Goal: Find specific page/section: Find specific page/section

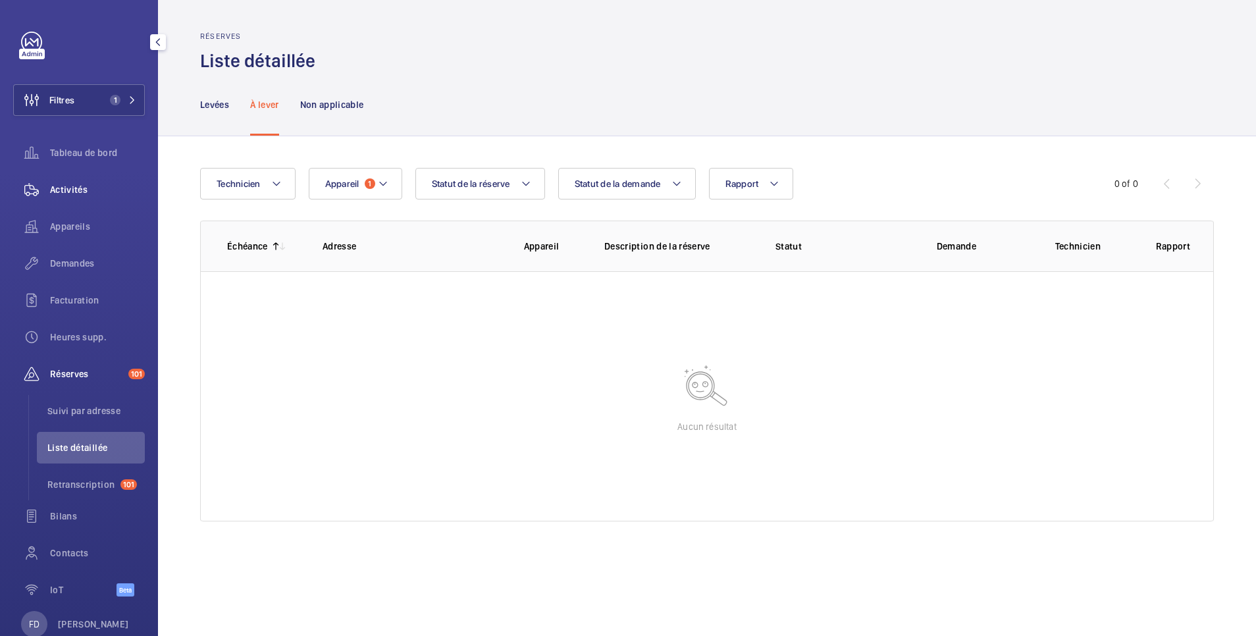
click at [73, 184] on span "Activités" at bounding box center [97, 189] width 95 height 13
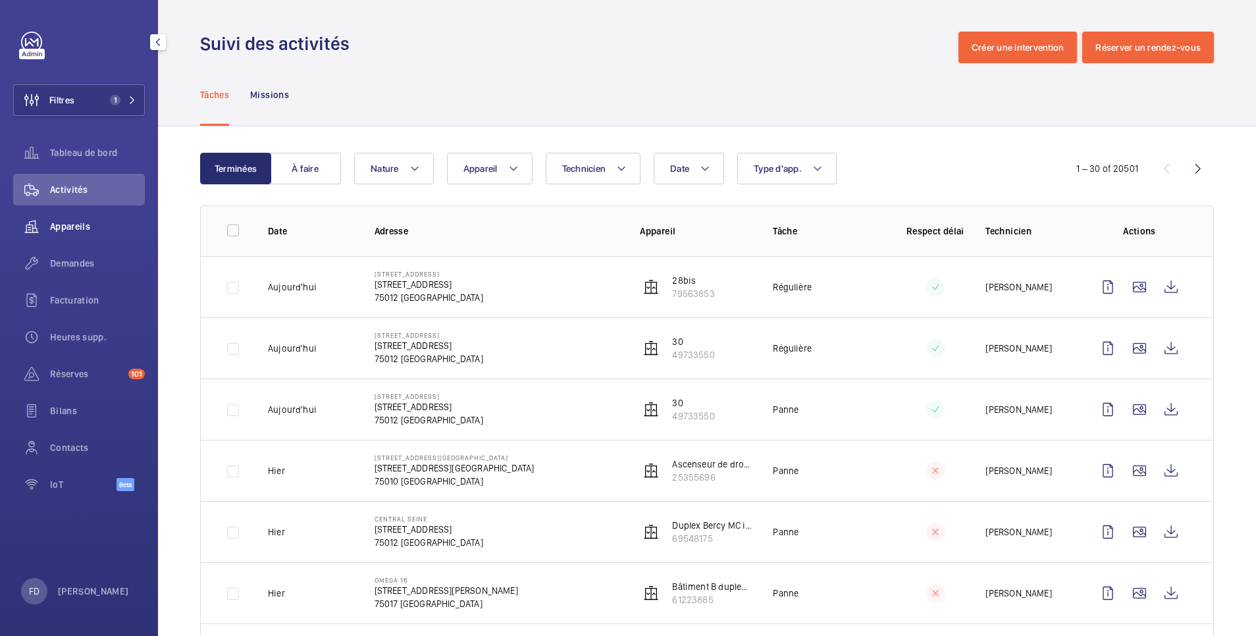
click at [76, 229] on span "Appareils" at bounding box center [97, 226] width 95 height 13
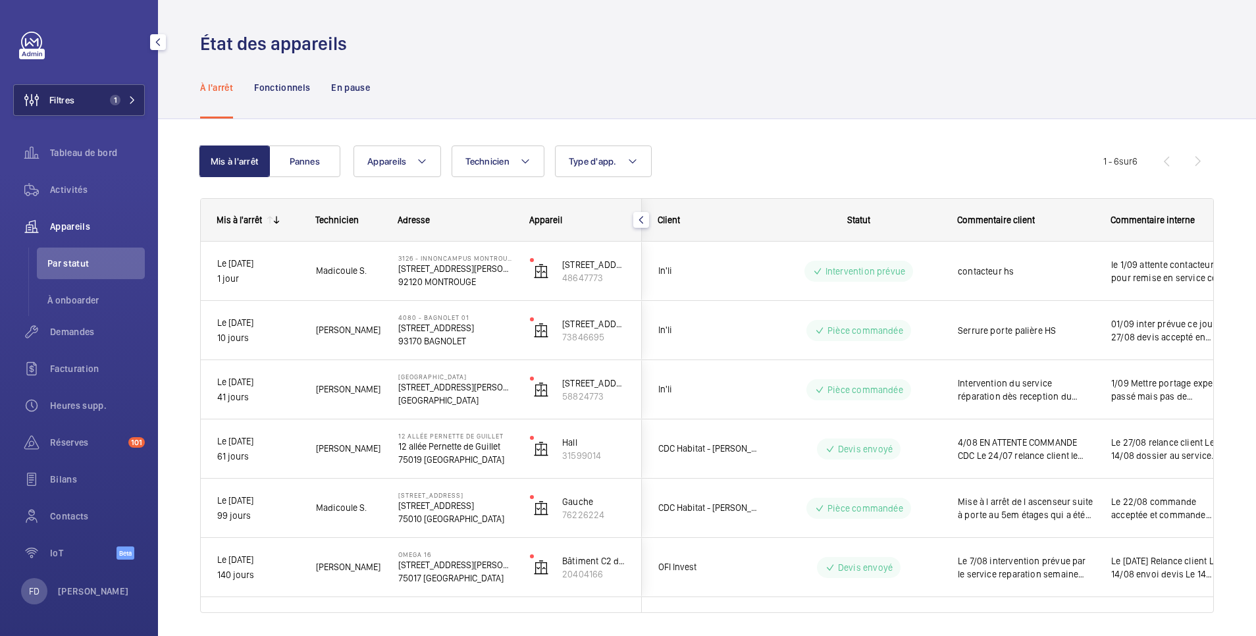
click at [69, 97] on span "Filtres" at bounding box center [61, 100] width 25 height 13
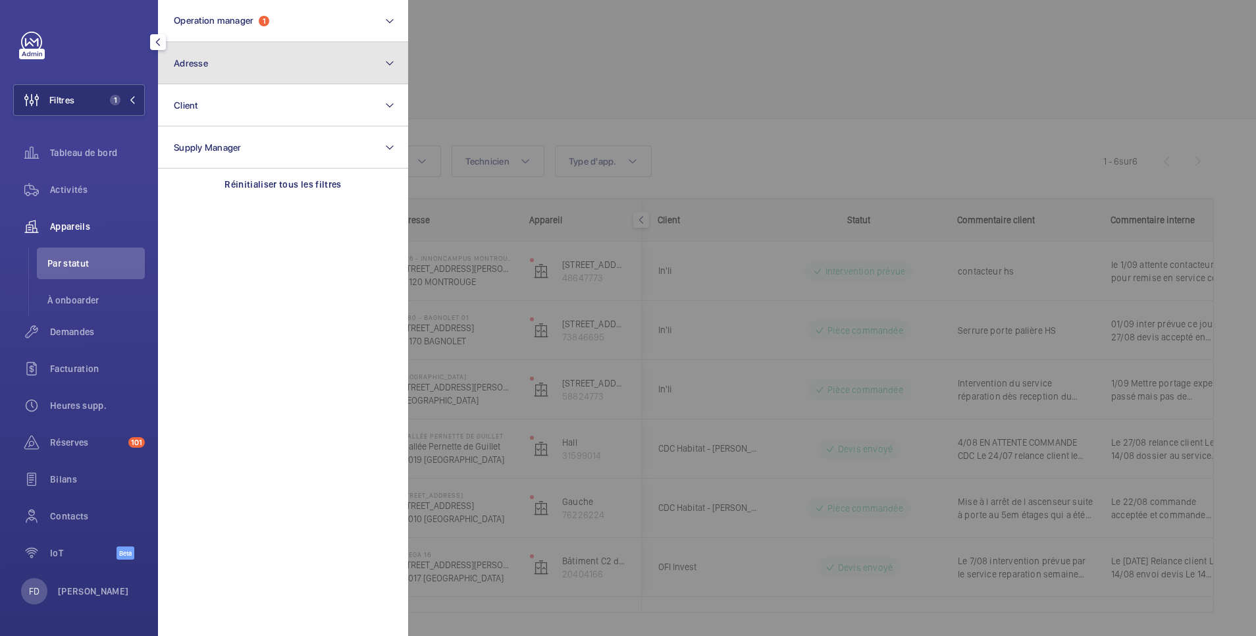
click at [225, 54] on button "Adresse" at bounding box center [283, 63] width 250 height 42
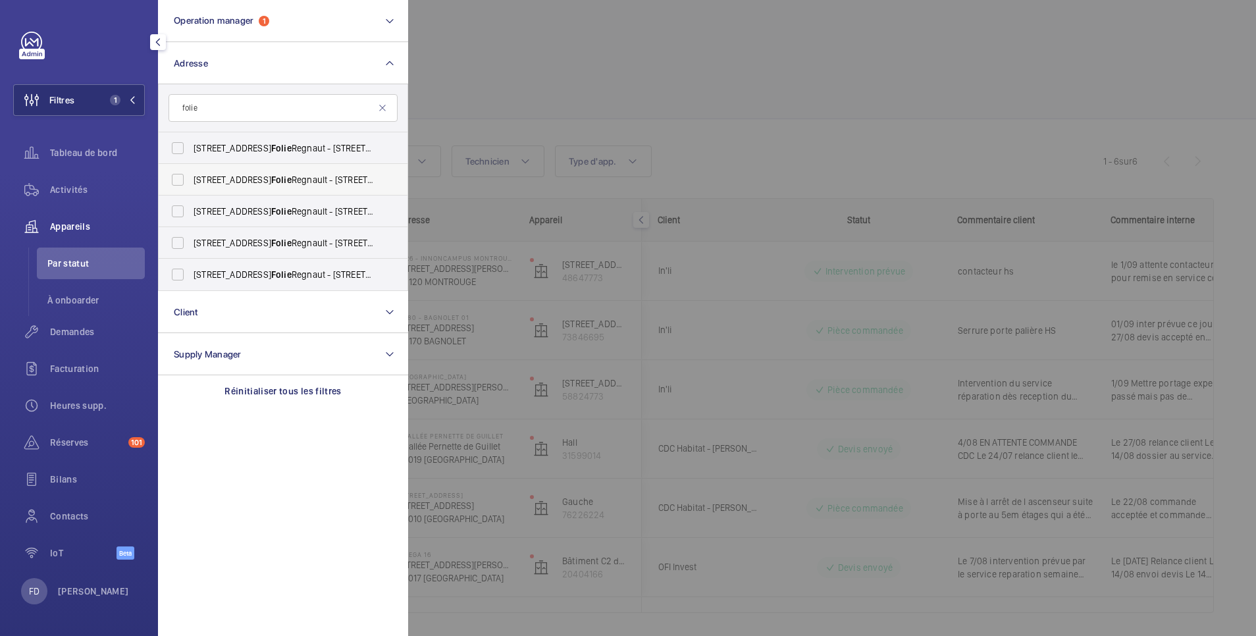
type input "folie"
click at [217, 177] on span "[STREET_ADDRESS][GEOGRAPHIC_DATA] - [STREET_ADDRESS]" at bounding box center [284, 179] width 181 height 13
click at [191, 177] on input "[STREET_ADDRESS][GEOGRAPHIC_DATA] - [STREET_ADDRESS]" at bounding box center [178, 180] width 26 height 26
checkbox input "true"
click at [552, 71] on div at bounding box center [1036, 318] width 1256 height 636
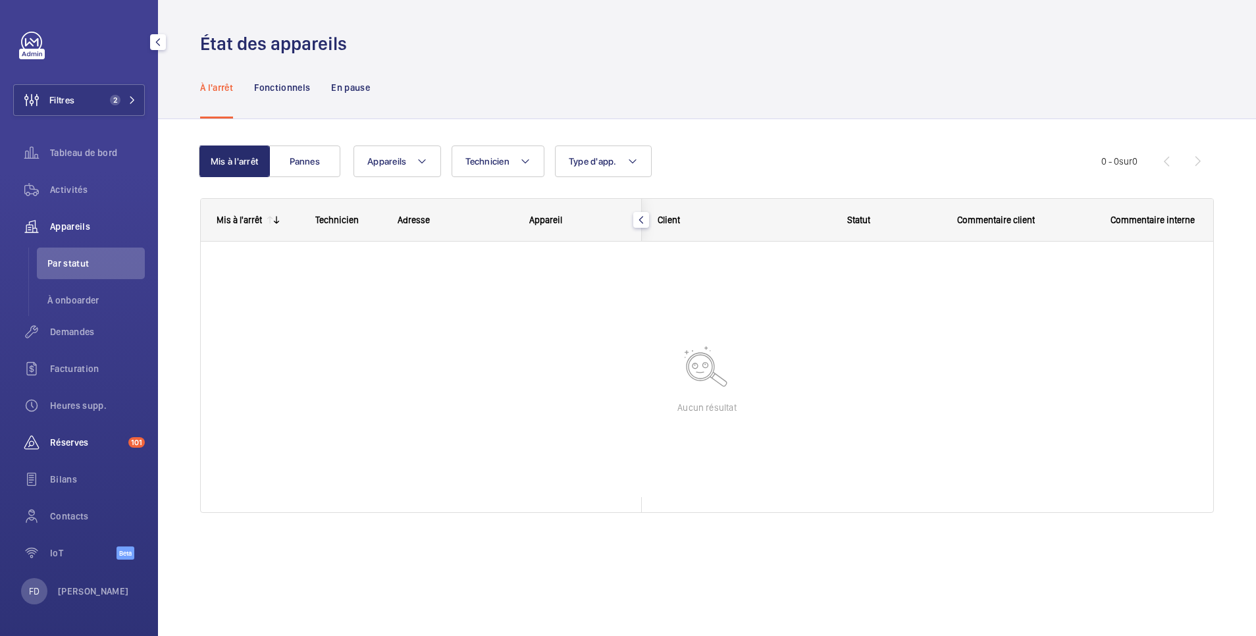
click at [81, 448] on span "Réserves" at bounding box center [86, 442] width 73 height 13
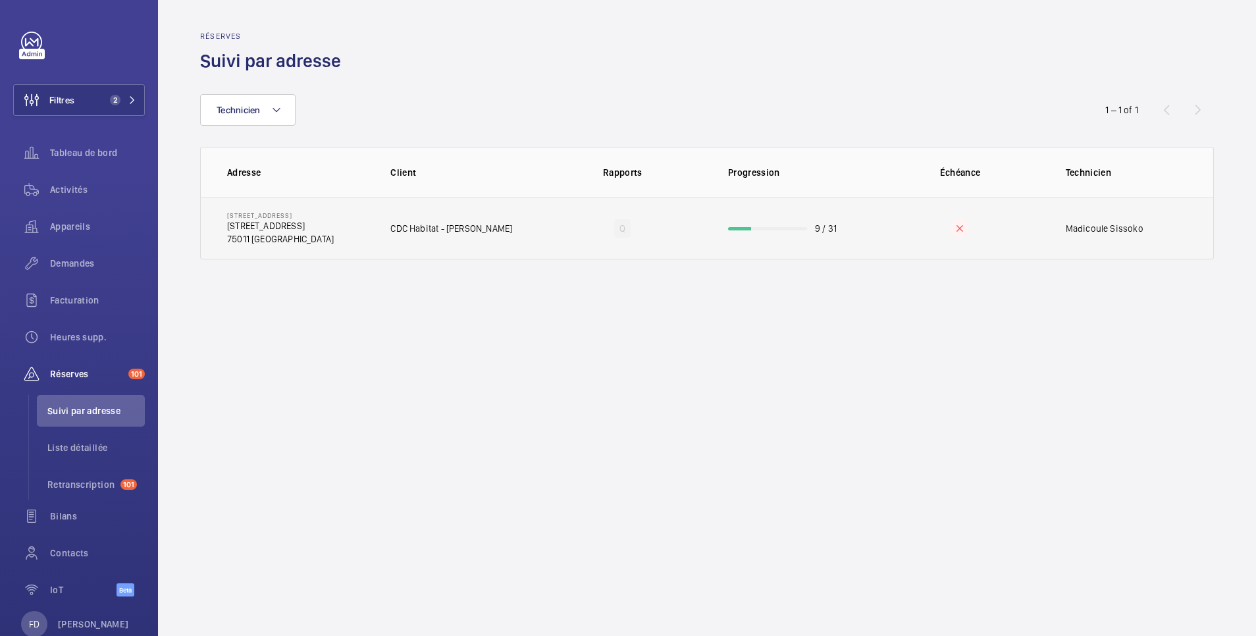
click at [551, 223] on td "Q" at bounding box center [623, 229] width 169 height 62
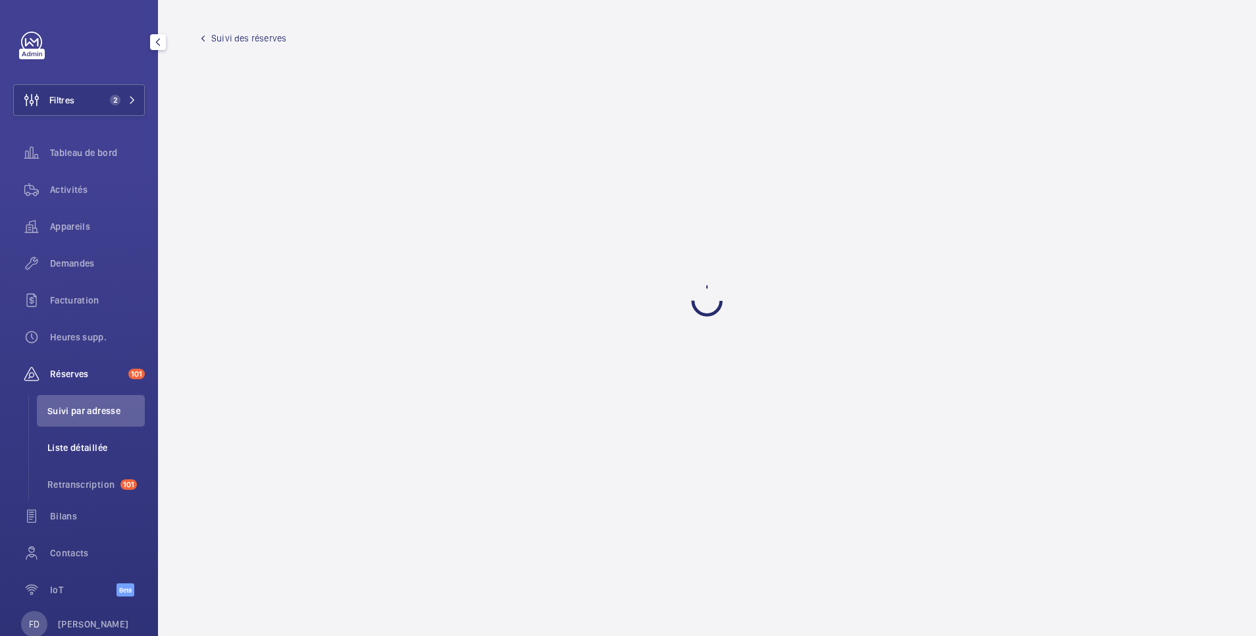
click at [79, 450] on span "Liste détaillée" at bounding box center [95, 447] width 97 height 13
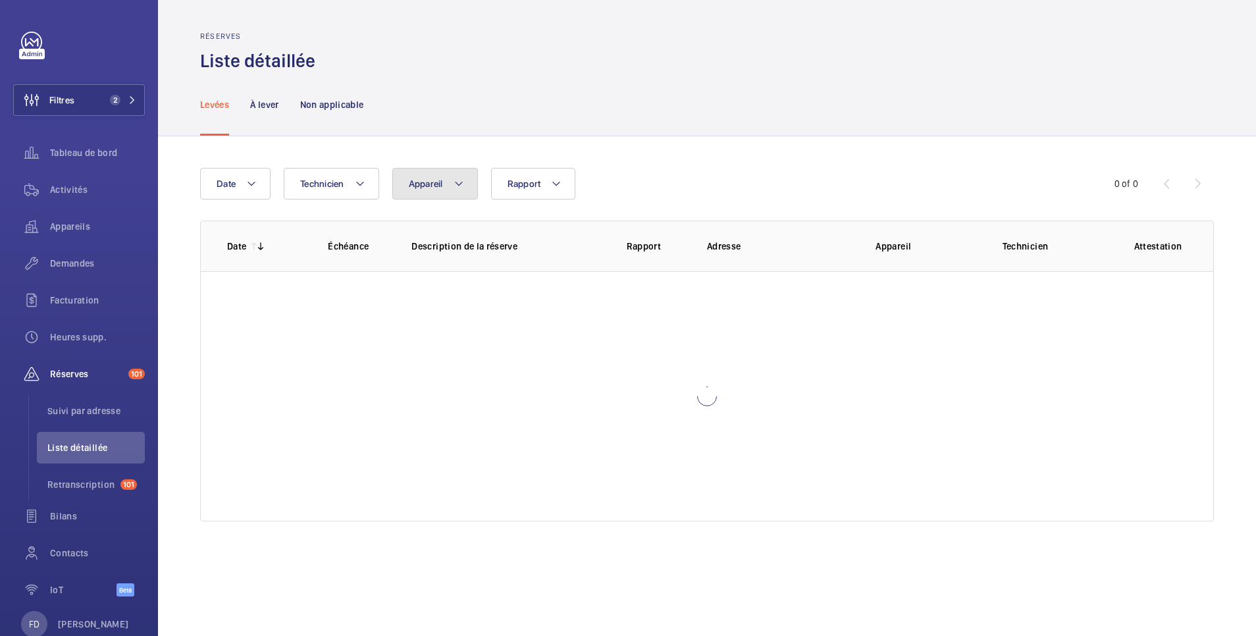
click at [424, 187] on span "Appareil" at bounding box center [426, 183] width 34 height 11
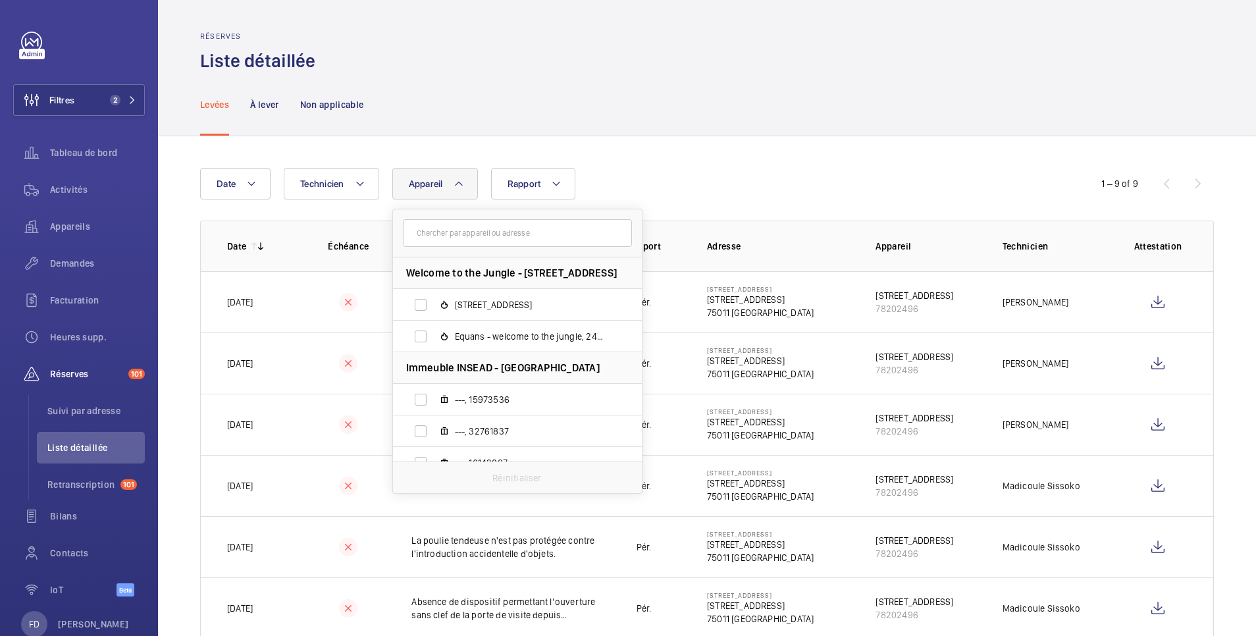
click at [443, 240] on input "text" at bounding box center [517, 233] width 229 height 28
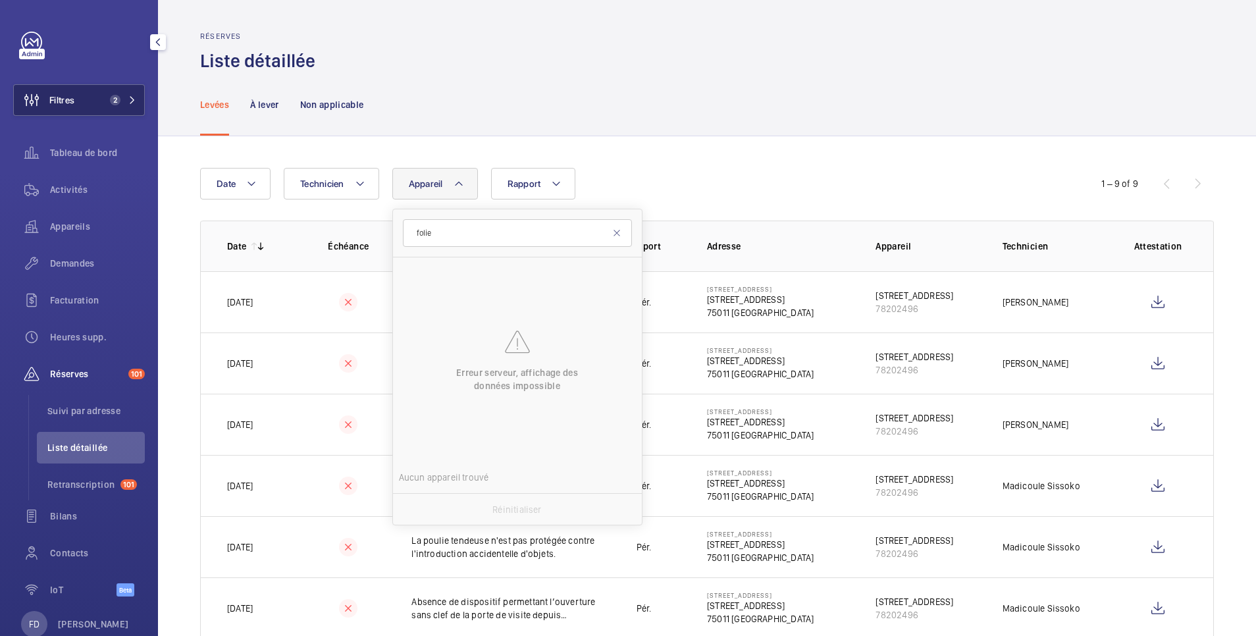
type input "folie"
click at [87, 102] on button "Filtres 2" at bounding box center [79, 100] width 132 height 32
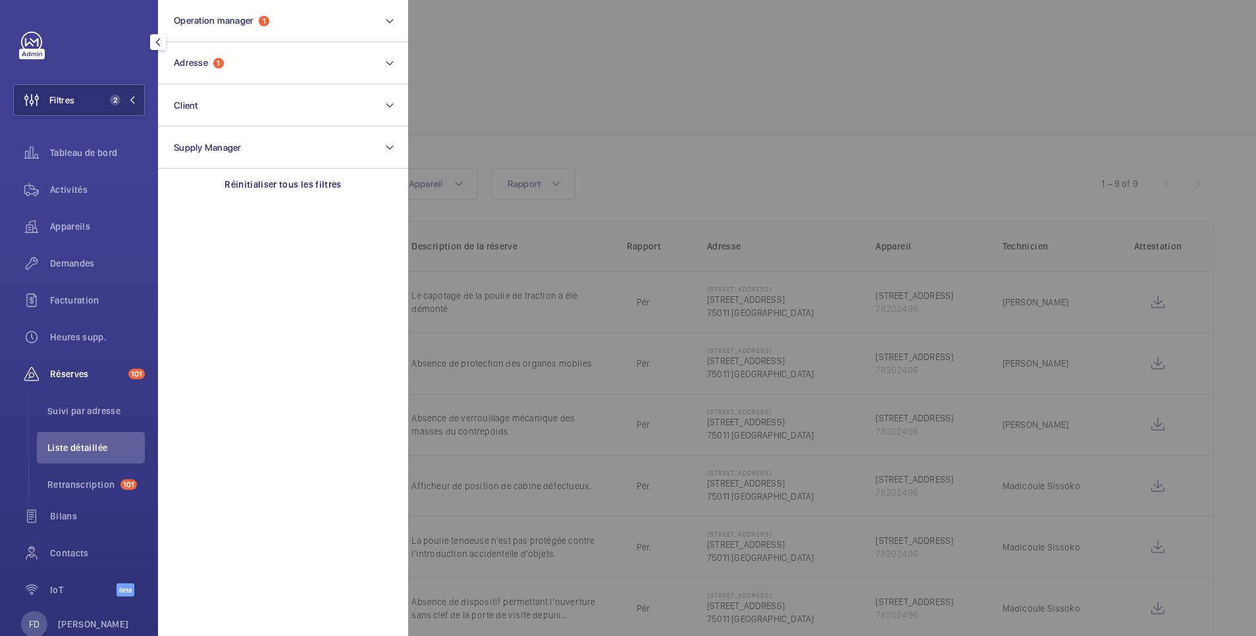
click at [527, 57] on div at bounding box center [1036, 318] width 1256 height 636
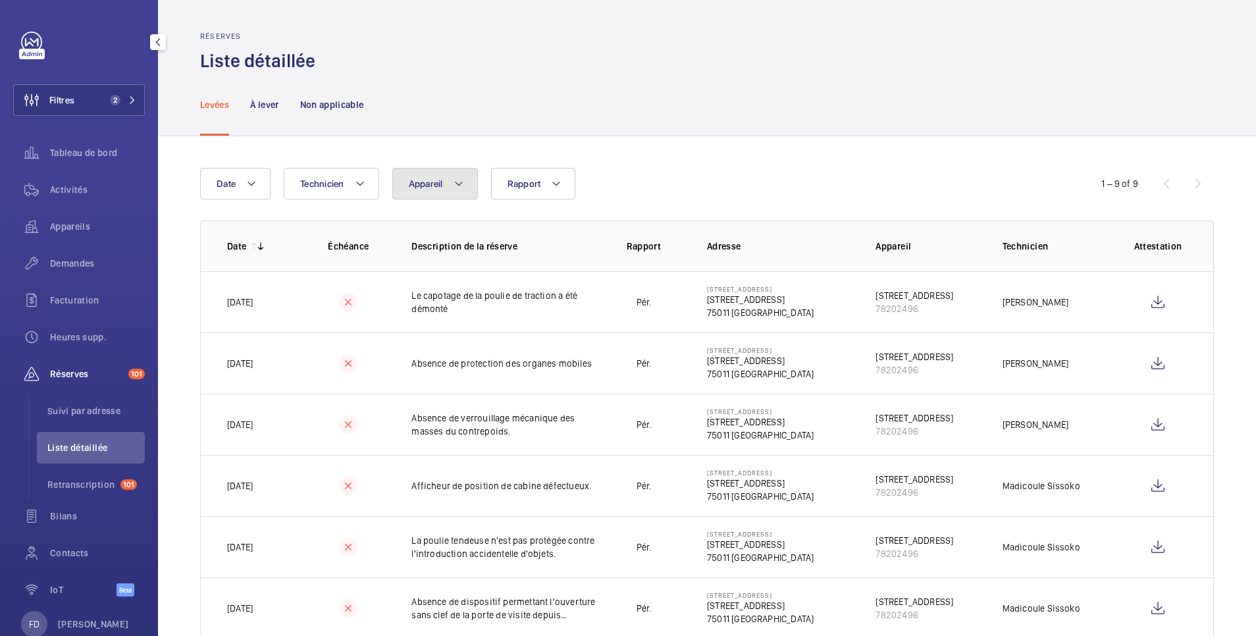
click at [436, 186] on span "Appareil" at bounding box center [426, 183] width 34 height 11
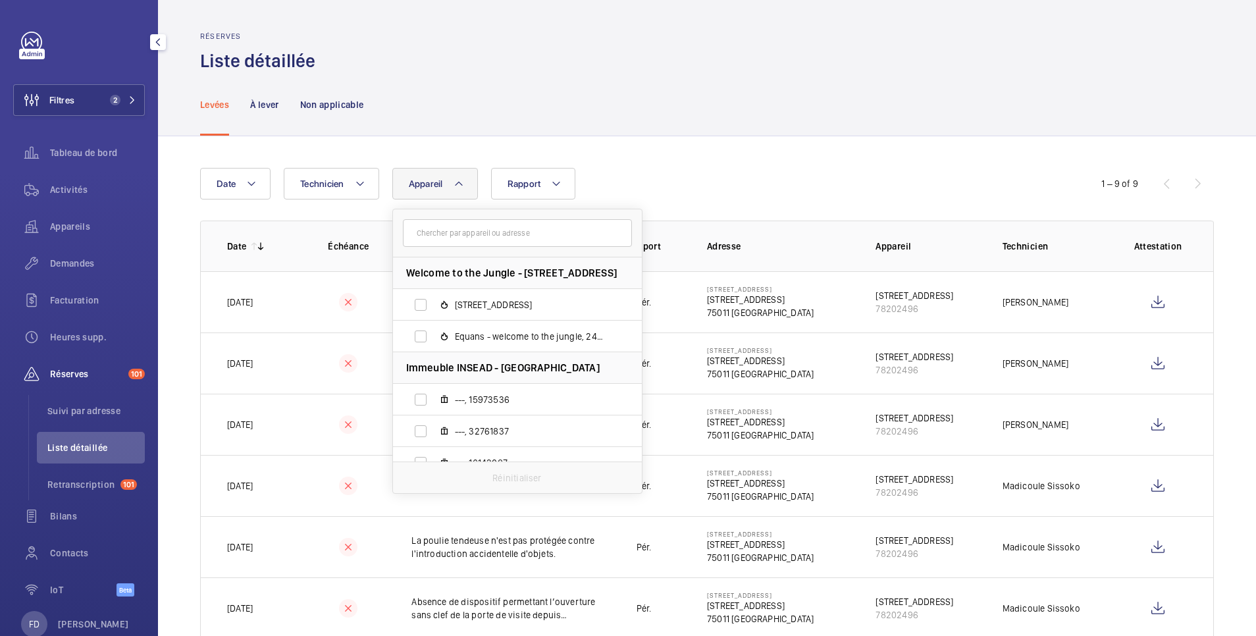
click at [448, 227] on input "text" at bounding box center [517, 233] width 229 height 28
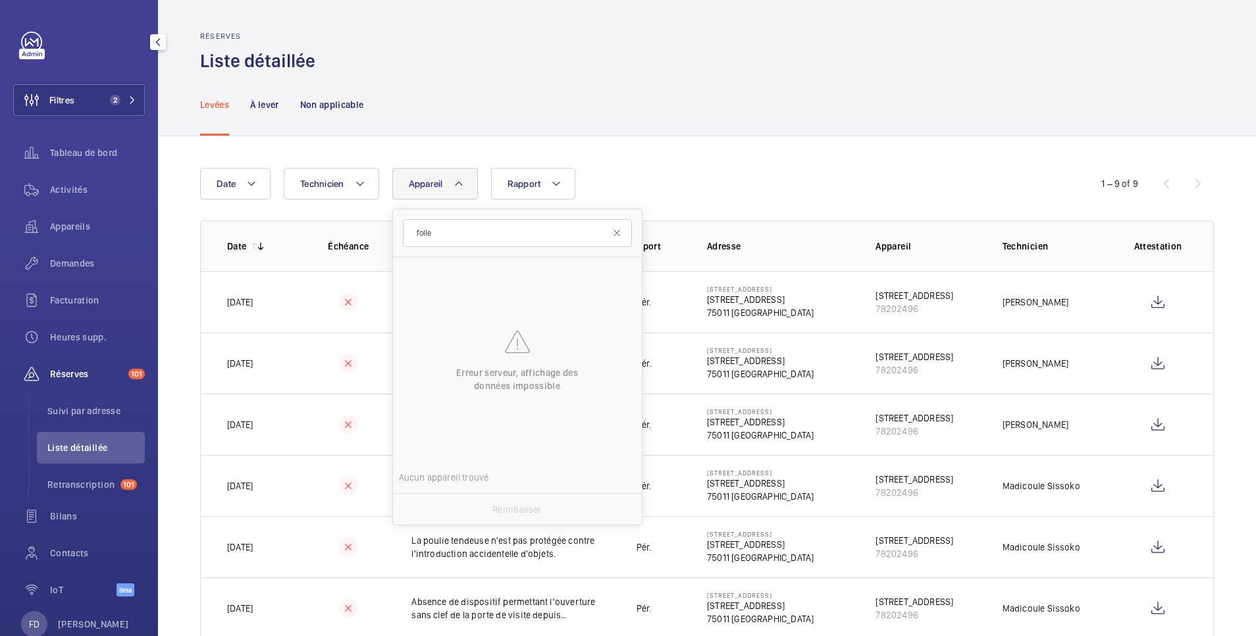
type input "folie"
click at [612, 107] on div "Levées À lever Non applicable" at bounding box center [707, 104] width 1014 height 63
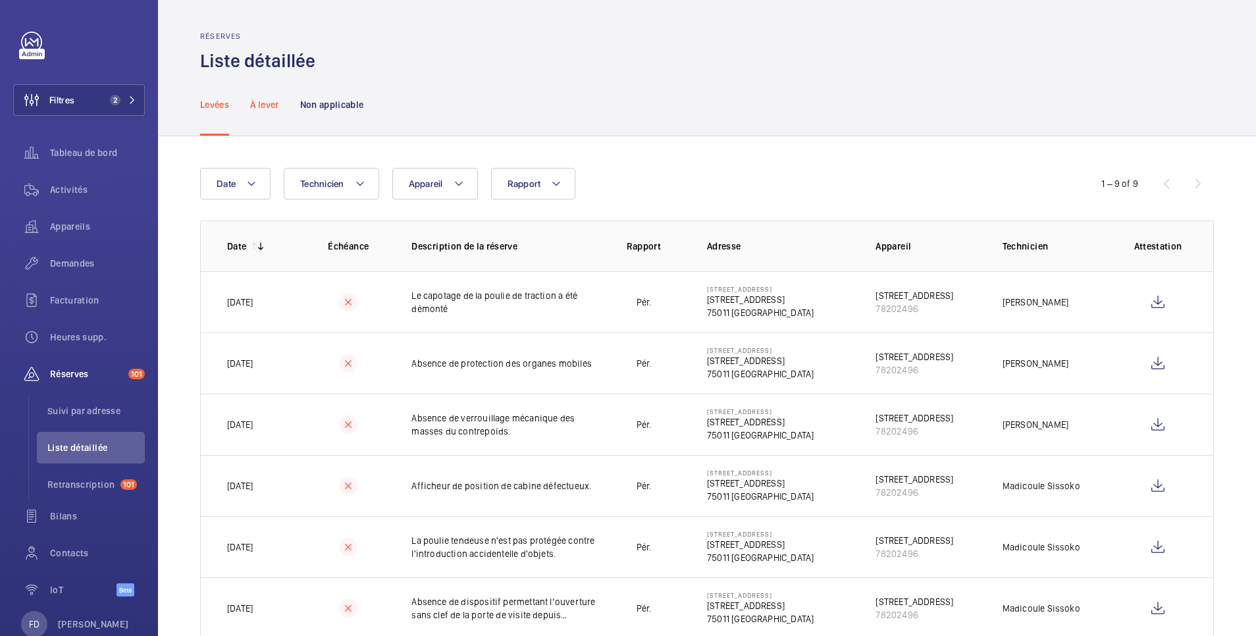
click at [263, 108] on p "À lever" at bounding box center [264, 104] width 28 height 13
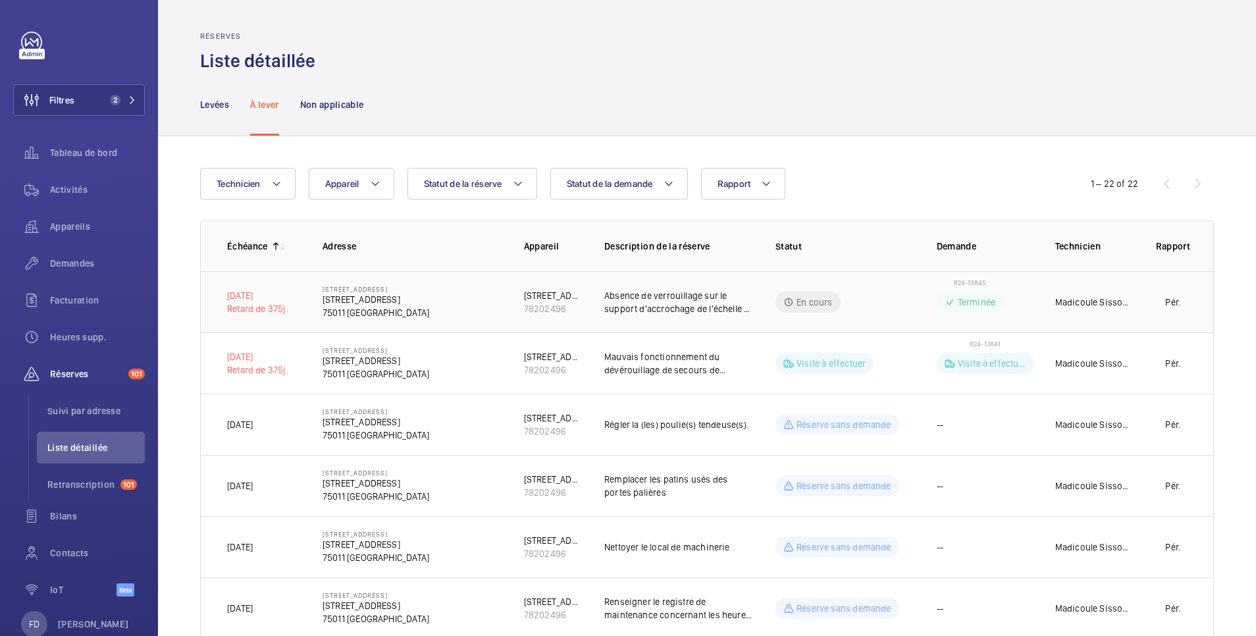
click at [869, 309] on td "En cours" at bounding box center [835, 301] width 161 height 61
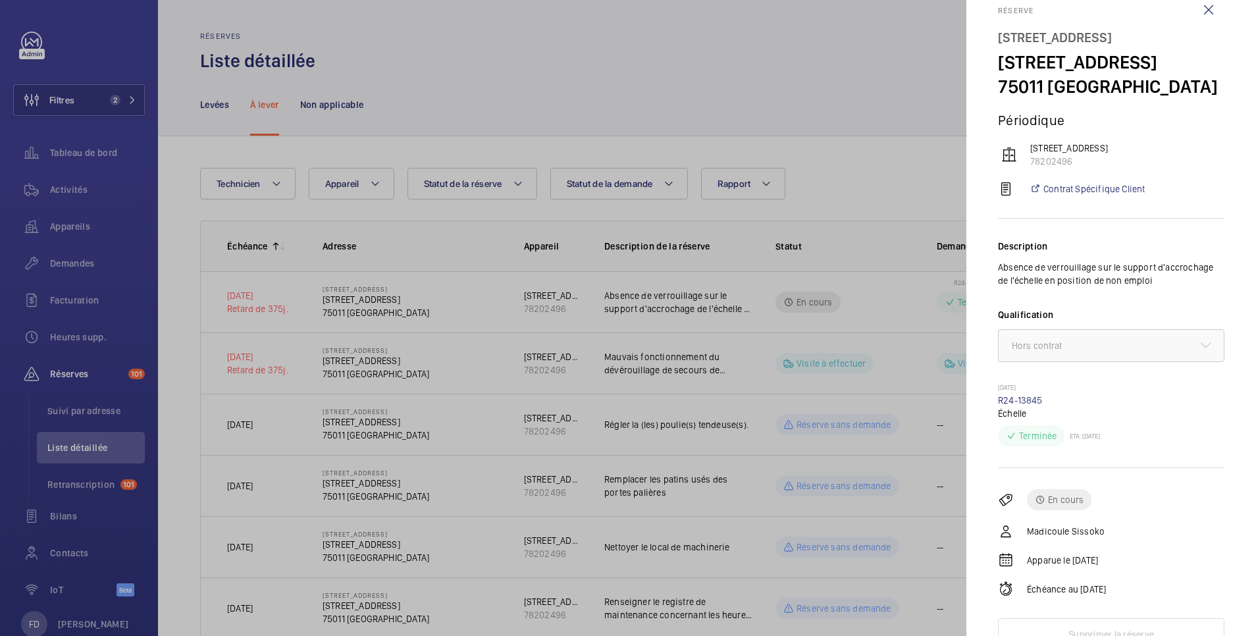
scroll to position [40, 0]
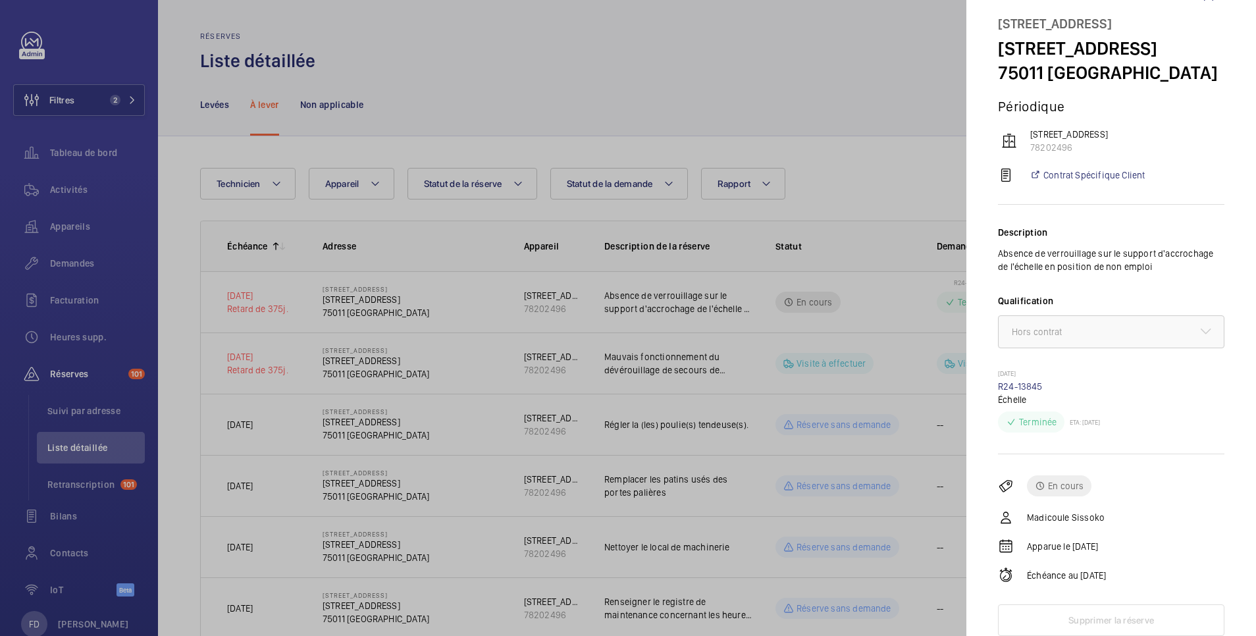
click at [861, 76] on div at bounding box center [628, 318] width 1256 height 636
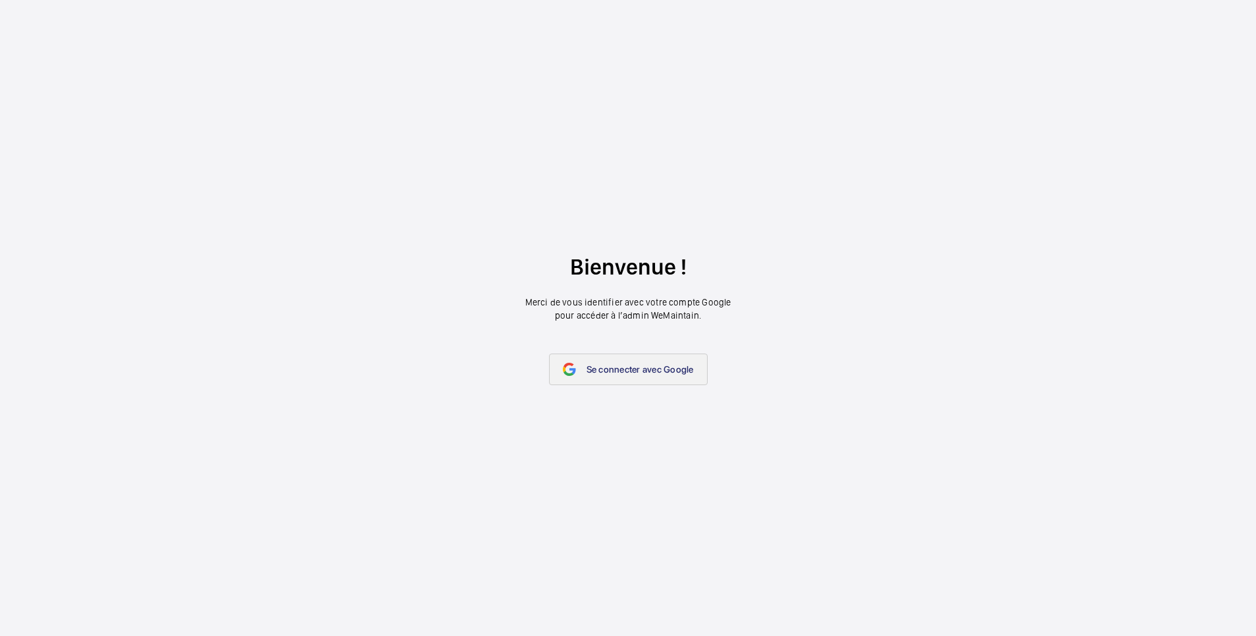
click at [651, 368] on span "Se connecter avec Google" at bounding box center [640, 369] width 107 height 11
